Goal: Find contact information: Find contact information

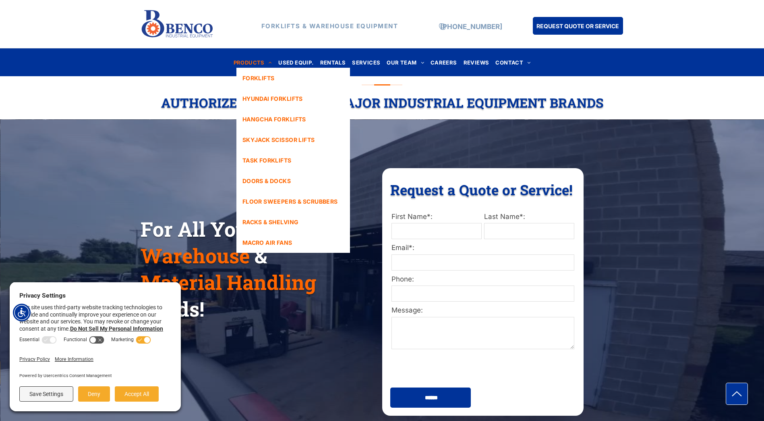
click at [263, 64] on span "PRODUCTS" at bounding box center [253, 62] width 39 height 11
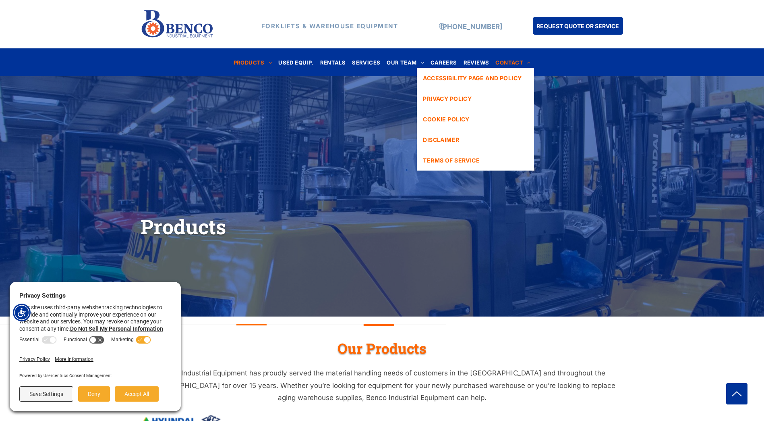
click at [512, 64] on span "CONTACT" at bounding box center [512, 62] width 35 height 11
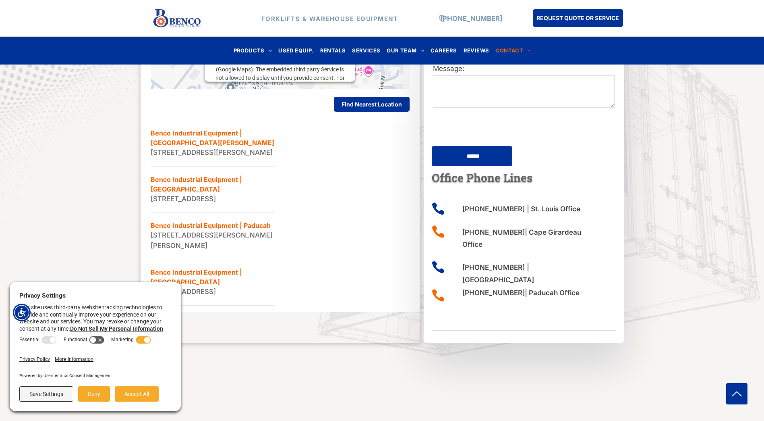
scroll to position [443, 0]
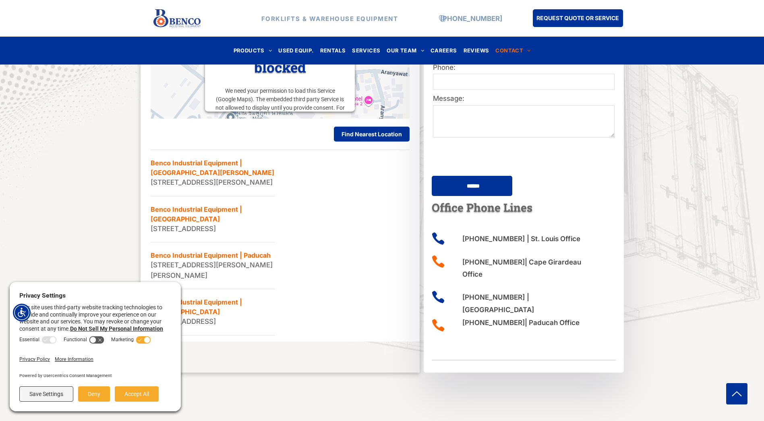
click at [202, 165] on li "Benco Industrial Equipment | St. Louis 1140 Mid Rivers Industrial Dr, St Peters…" at bounding box center [213, 173] width 124 height 46
click at [224, 162] on li "Benco Industrial Equipment | St. Louis 1140 Mid Rivers Industrial Dr, St Peters…" at bounding box center [213, 173] width 124 height 46
